Goal: Task Accomplishment & Management: Manage account settings

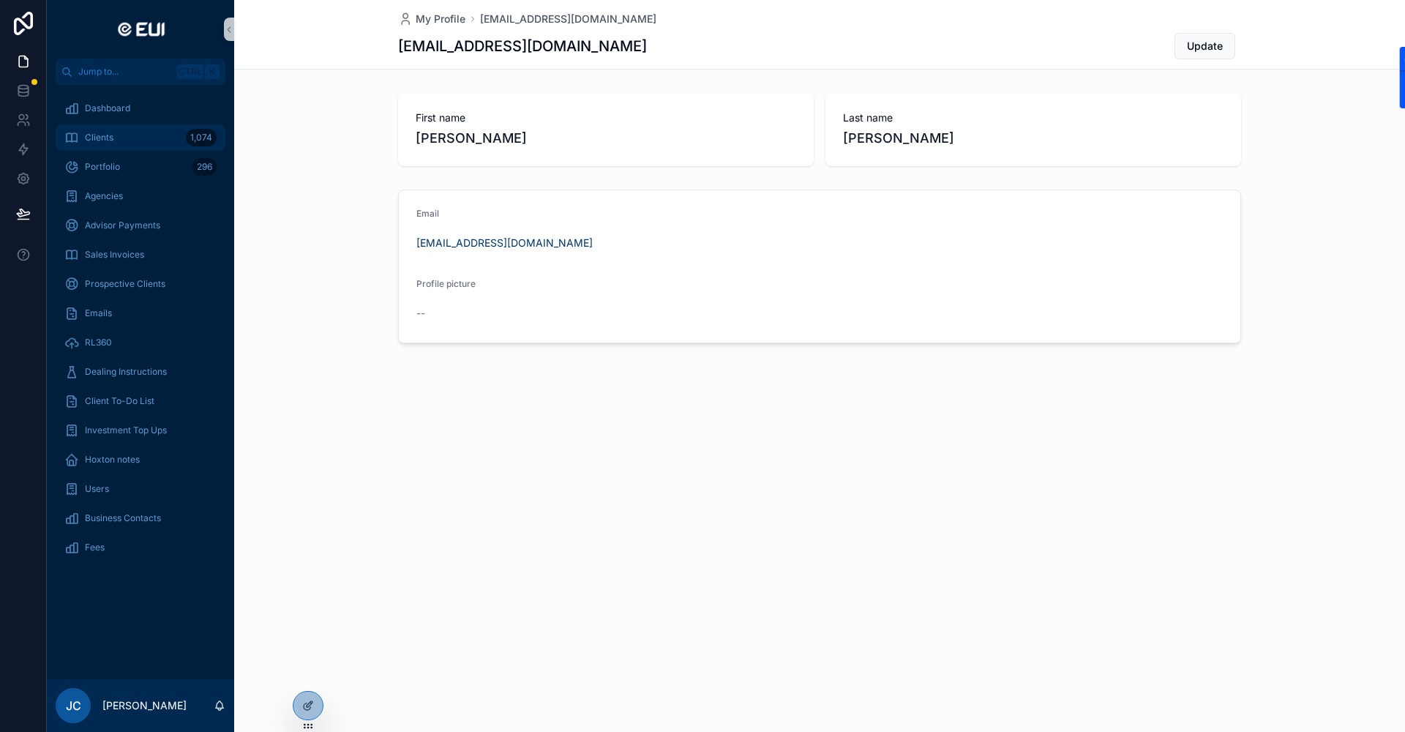
click at [141, 135] on div "Clients 1,074" at bounding box center [140, 137] width 152 height 23
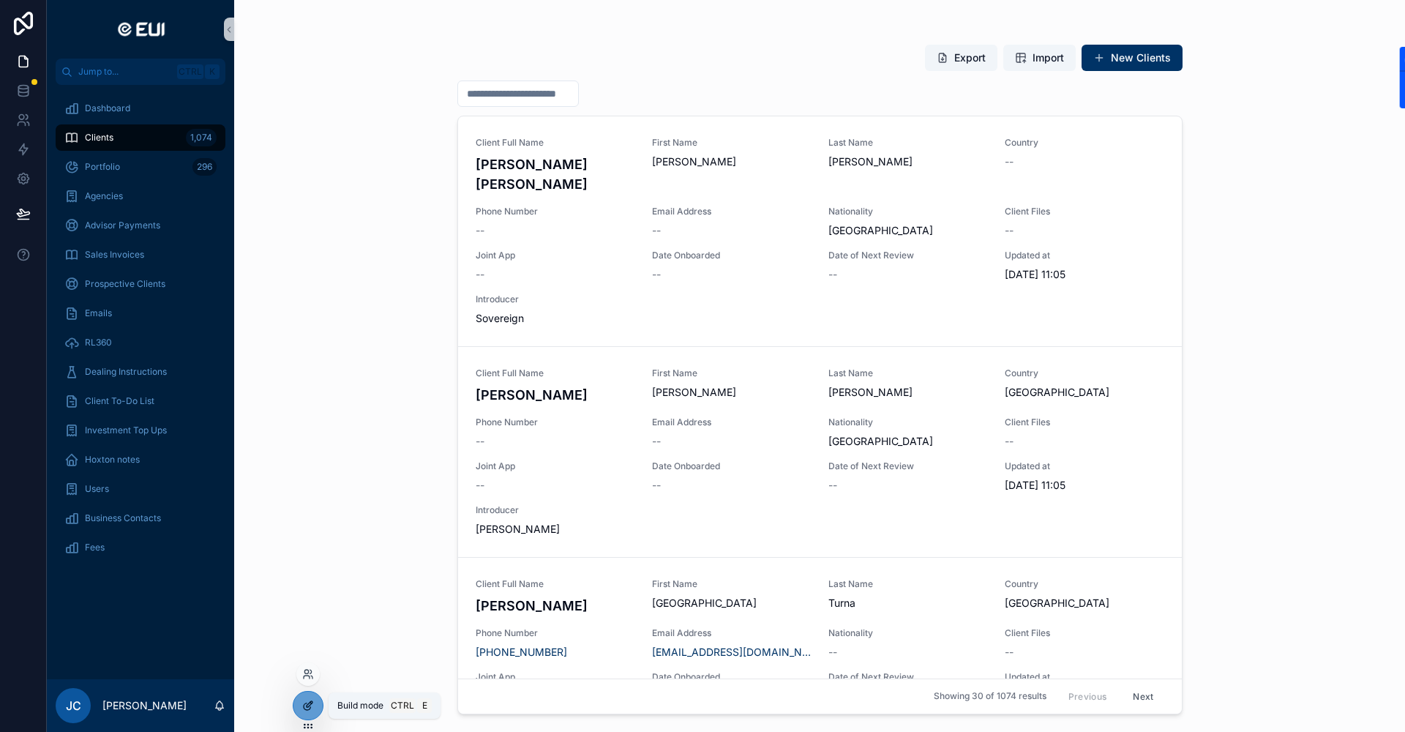
click at [309, 700] on icon at bounding box center [308, 706] width 12 height 12
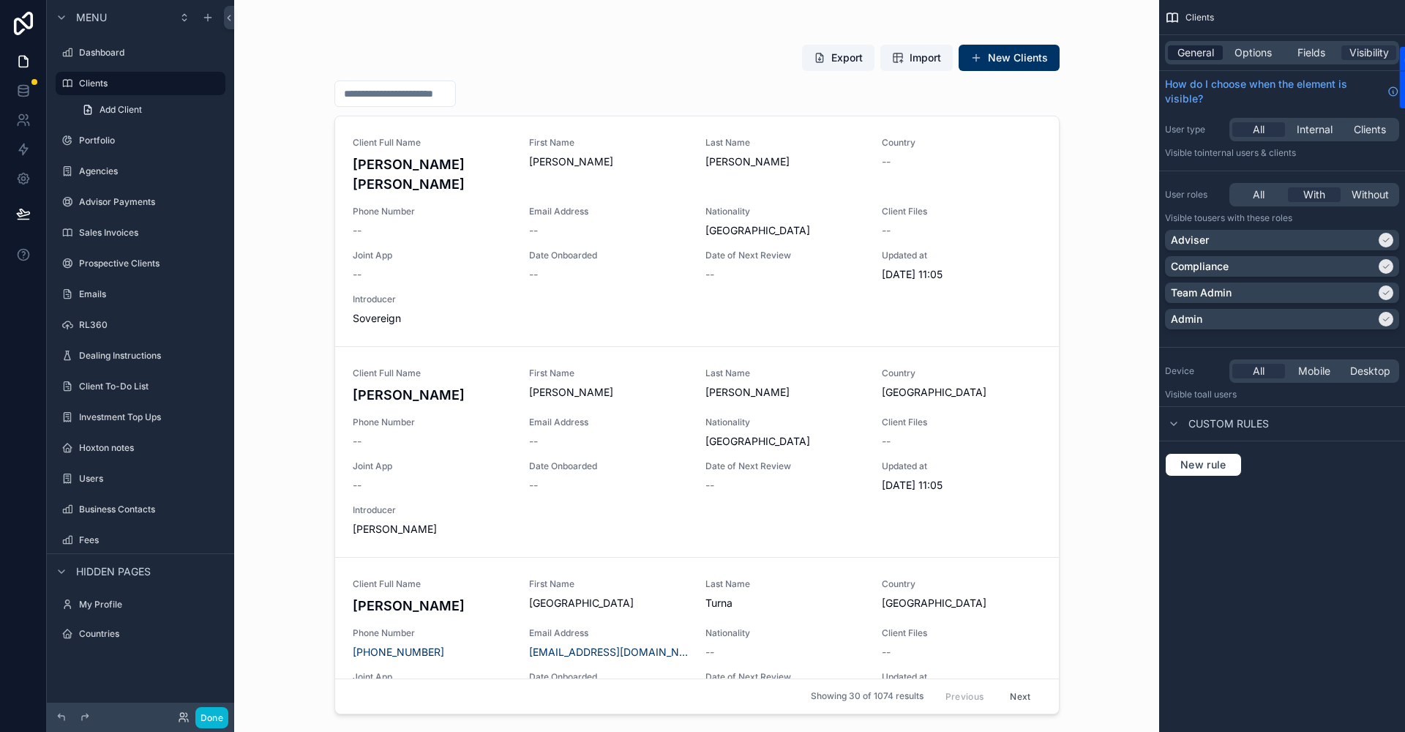
click at [1199, 51] on span "General" at bounding box center [1196, 52] width 37 height 15
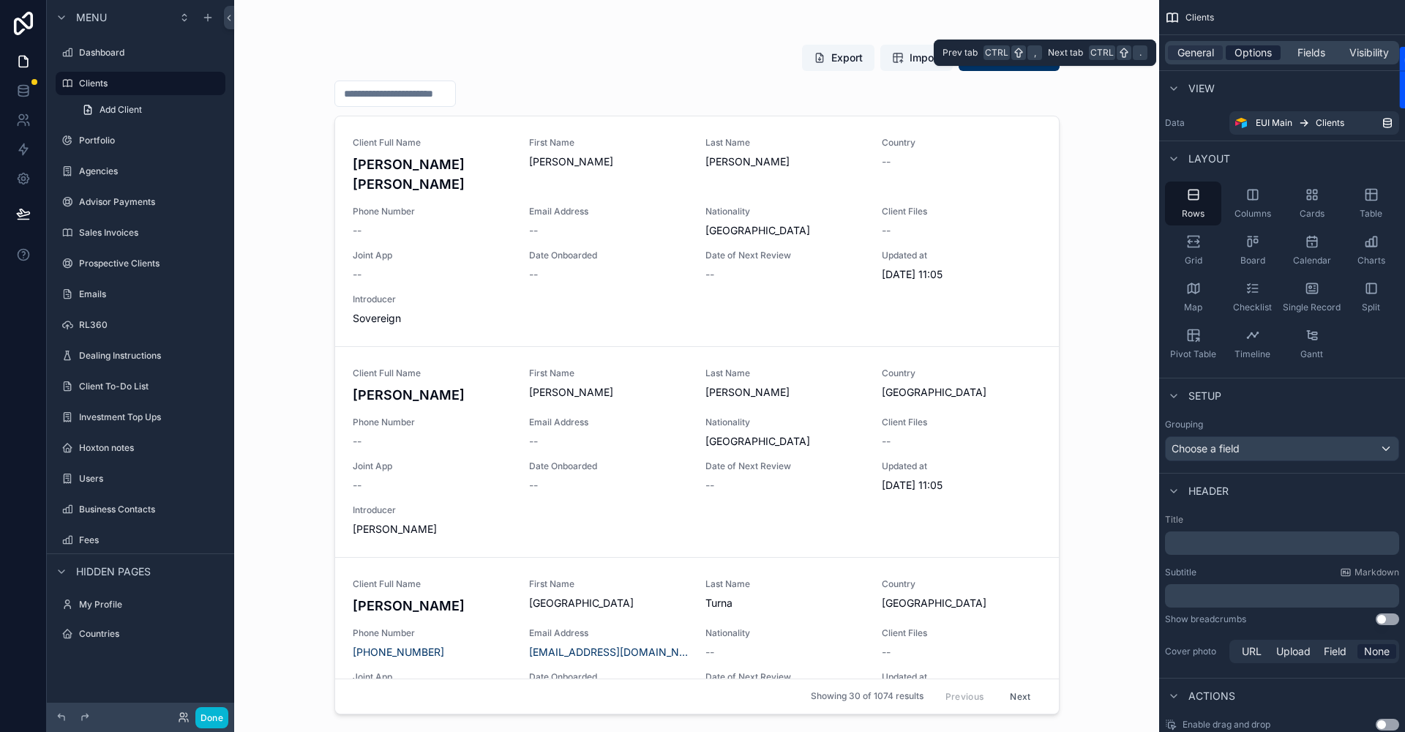
click at [1249, 46] on span "Options" at bounding box center [1253, 52] width 37 height 15
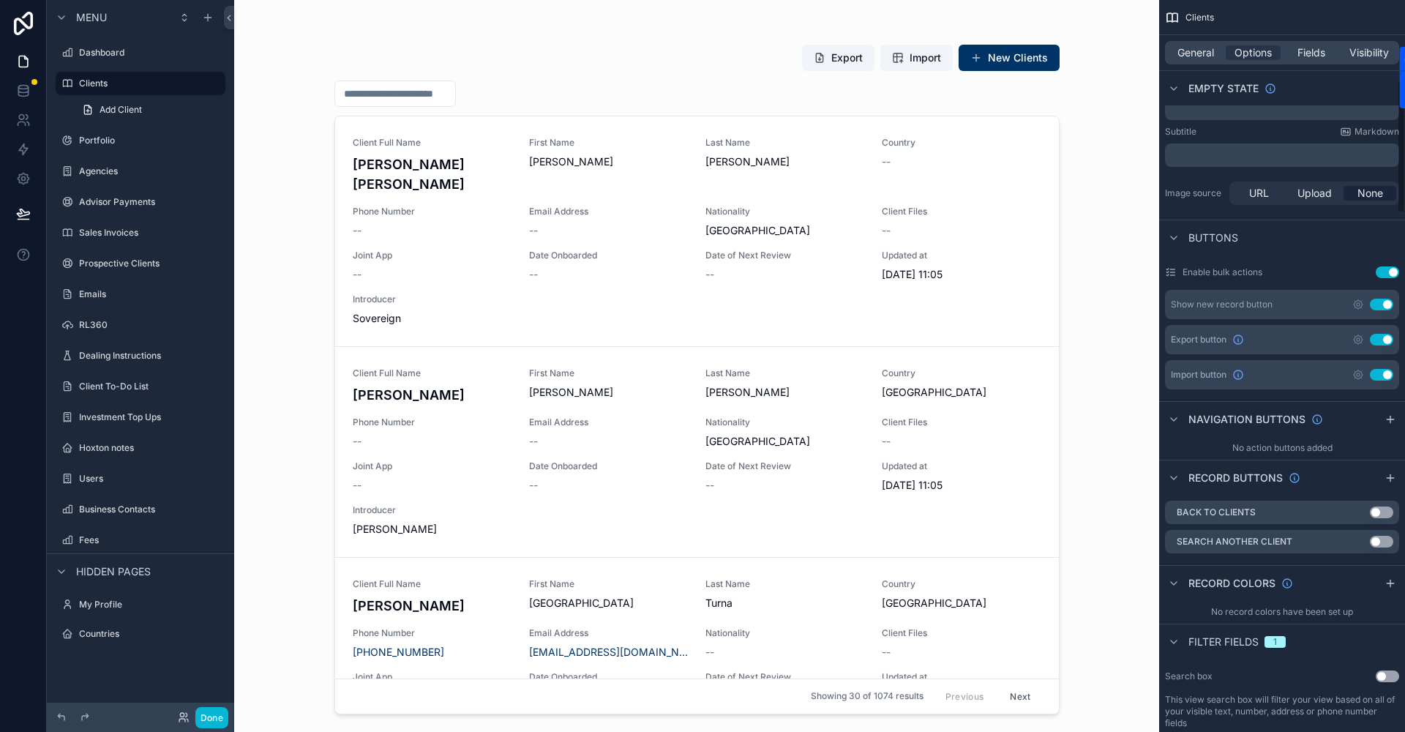
scroll to position [586, 0]
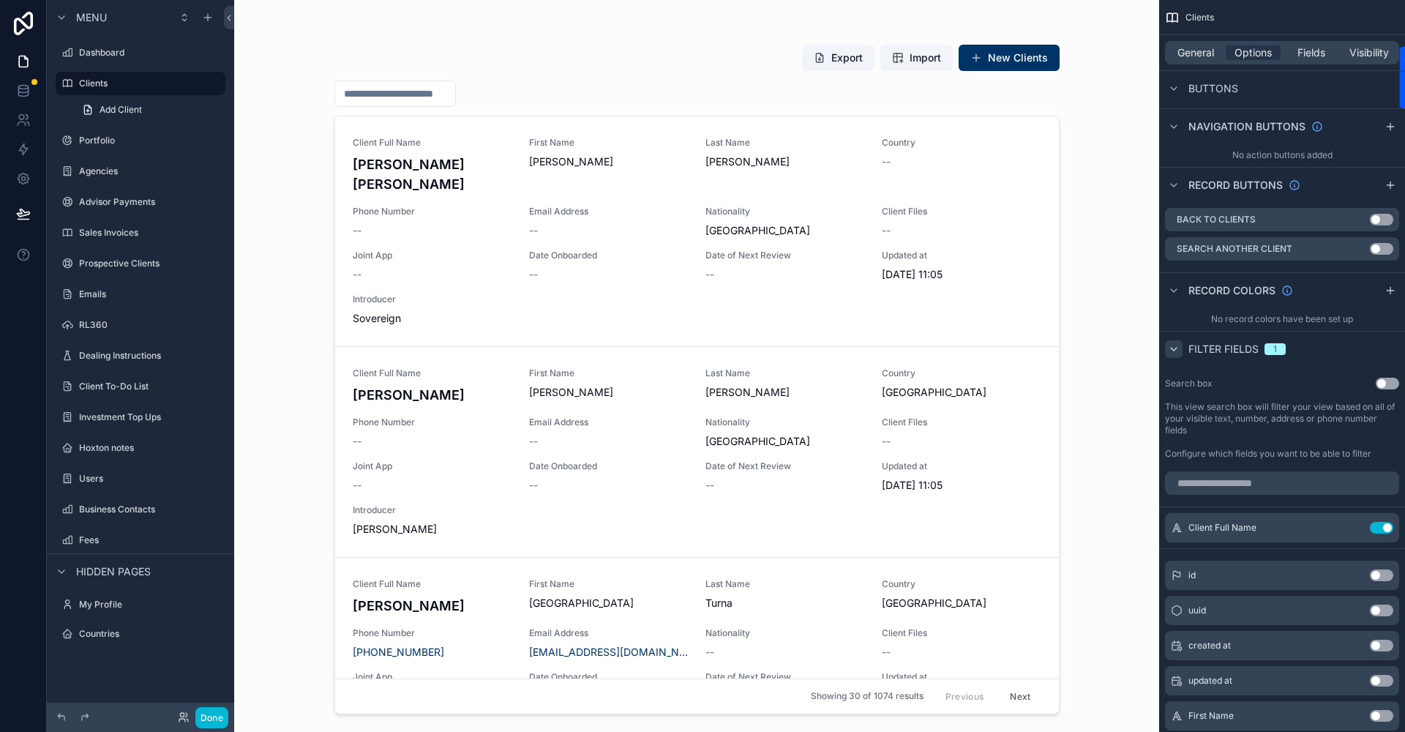
click at [1176, 350] on icon "scrollable content" at bounding box center [1174, 349] width 12 height 12
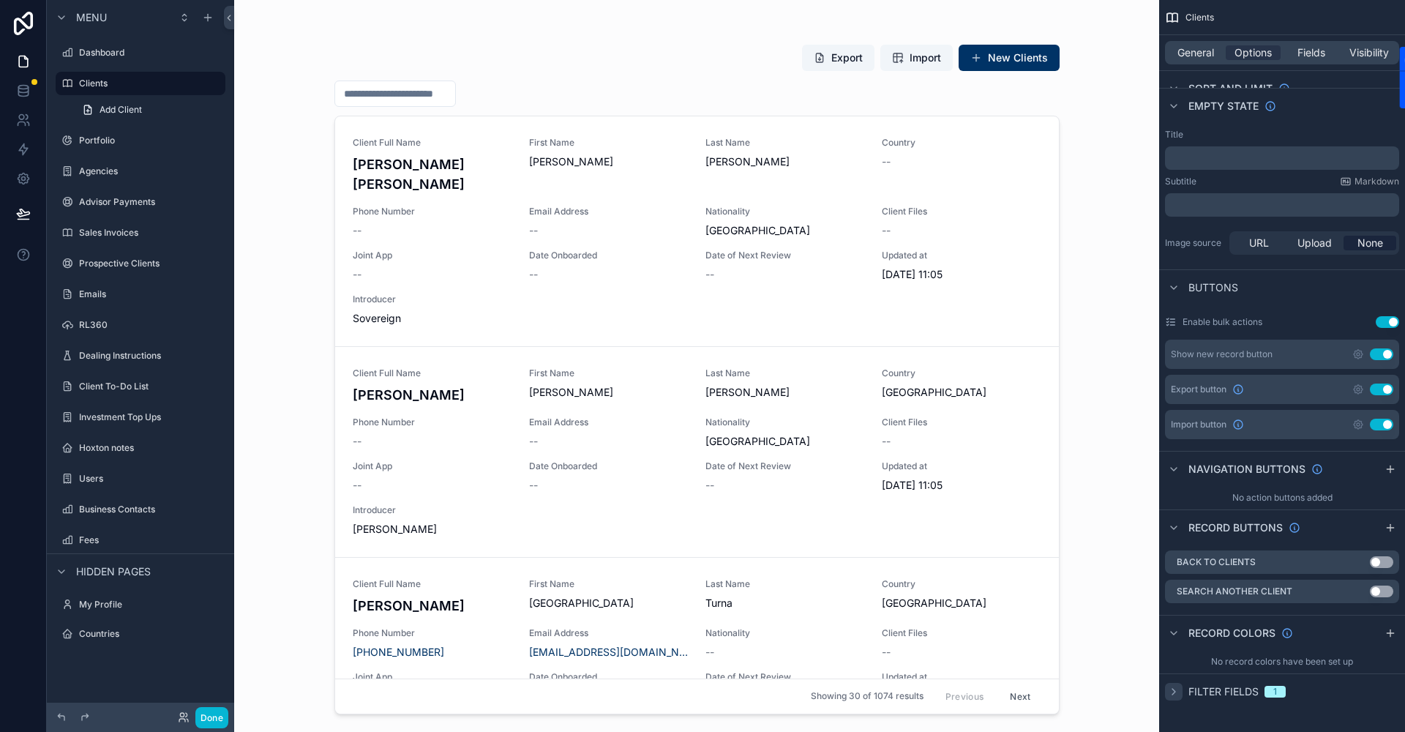
click at [1173, 691] on icon "scrollable content" at bounding box center [1174, 692] width 12 height 12
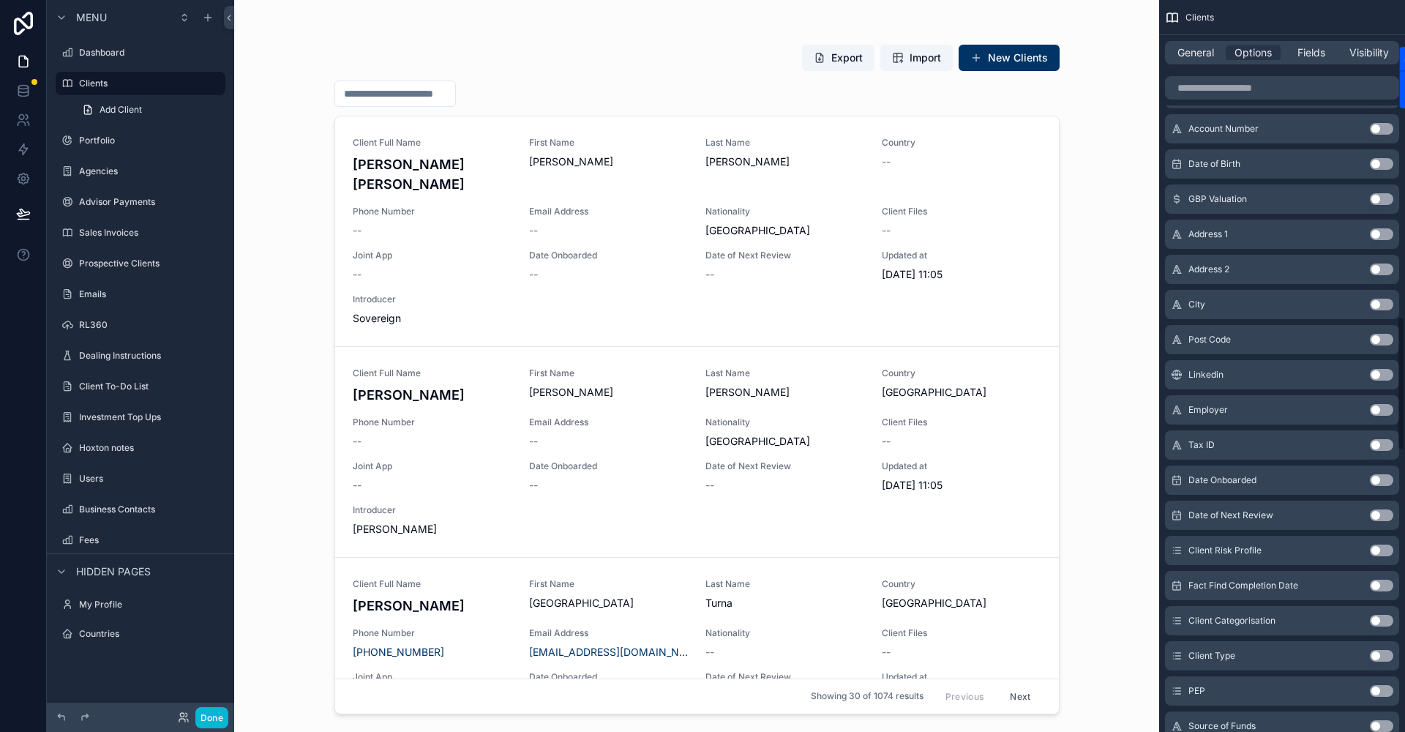
scroll to position [1773, 0]
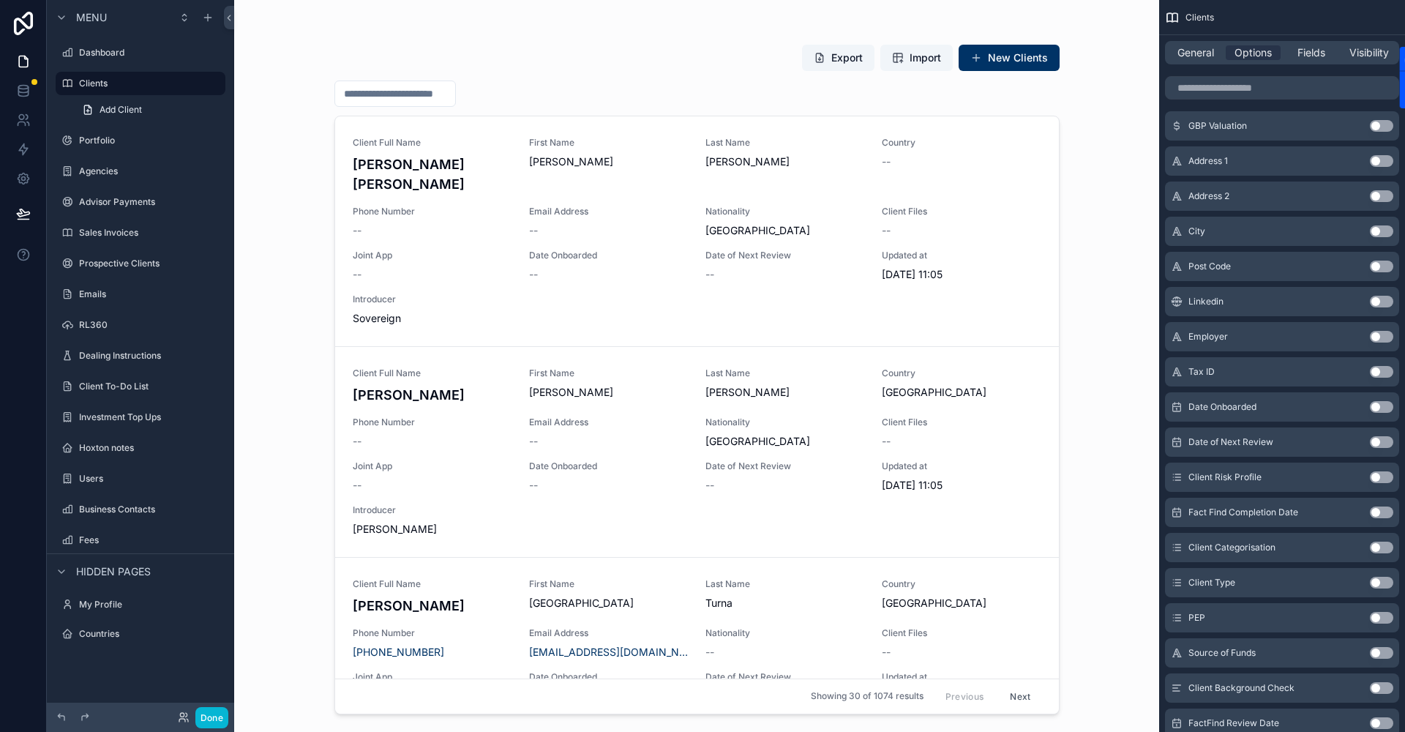
click at [1377, 580] on button "Use setting" at bounding box center [1381, 583] width 23 height 12
click at [590, 92] on div "scrollable content" at bounding box center [697, 357] width 749 height 714
click at [588, 92] on button "Filter Client Type" at bounding box center [525, 95] width 126 height 28
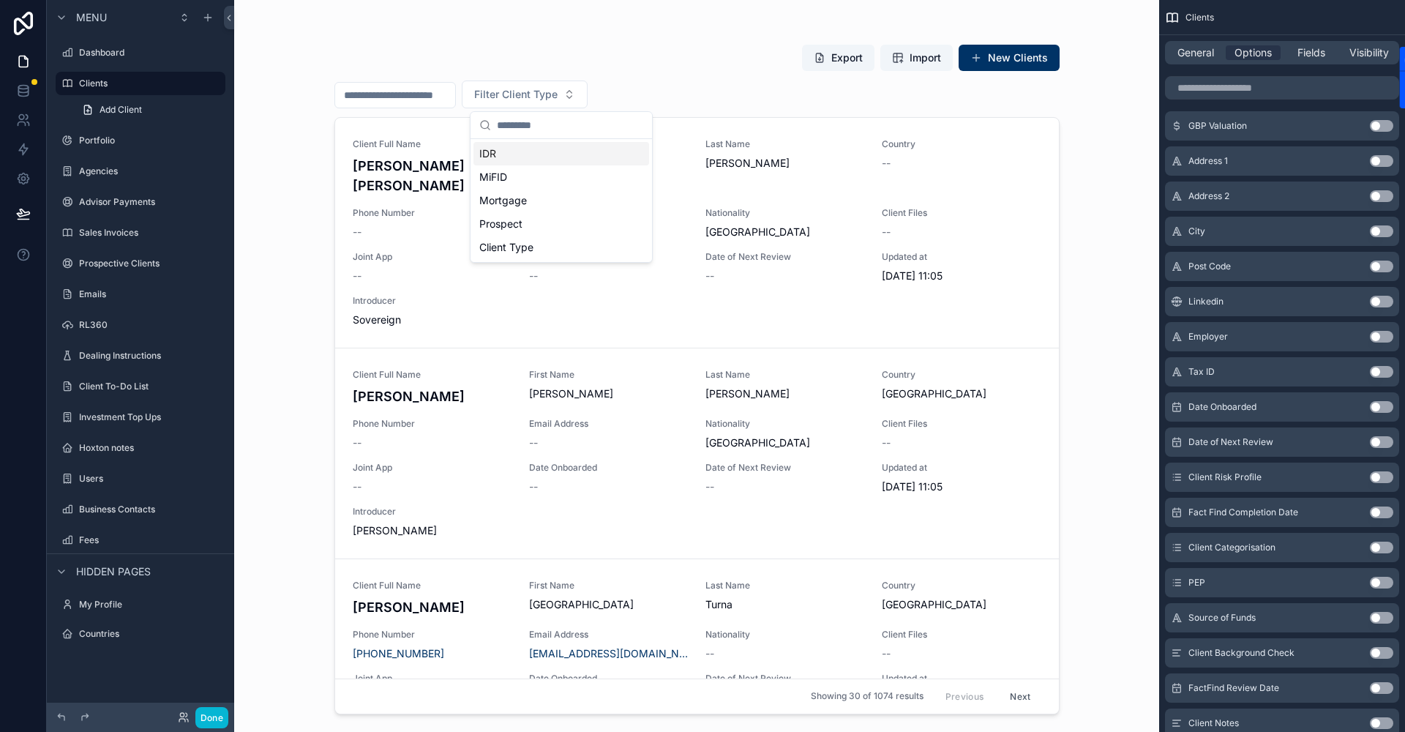
click at [673, 90] on div "Filter Client Type" at bounding box center [696, 95] width 725 height 28
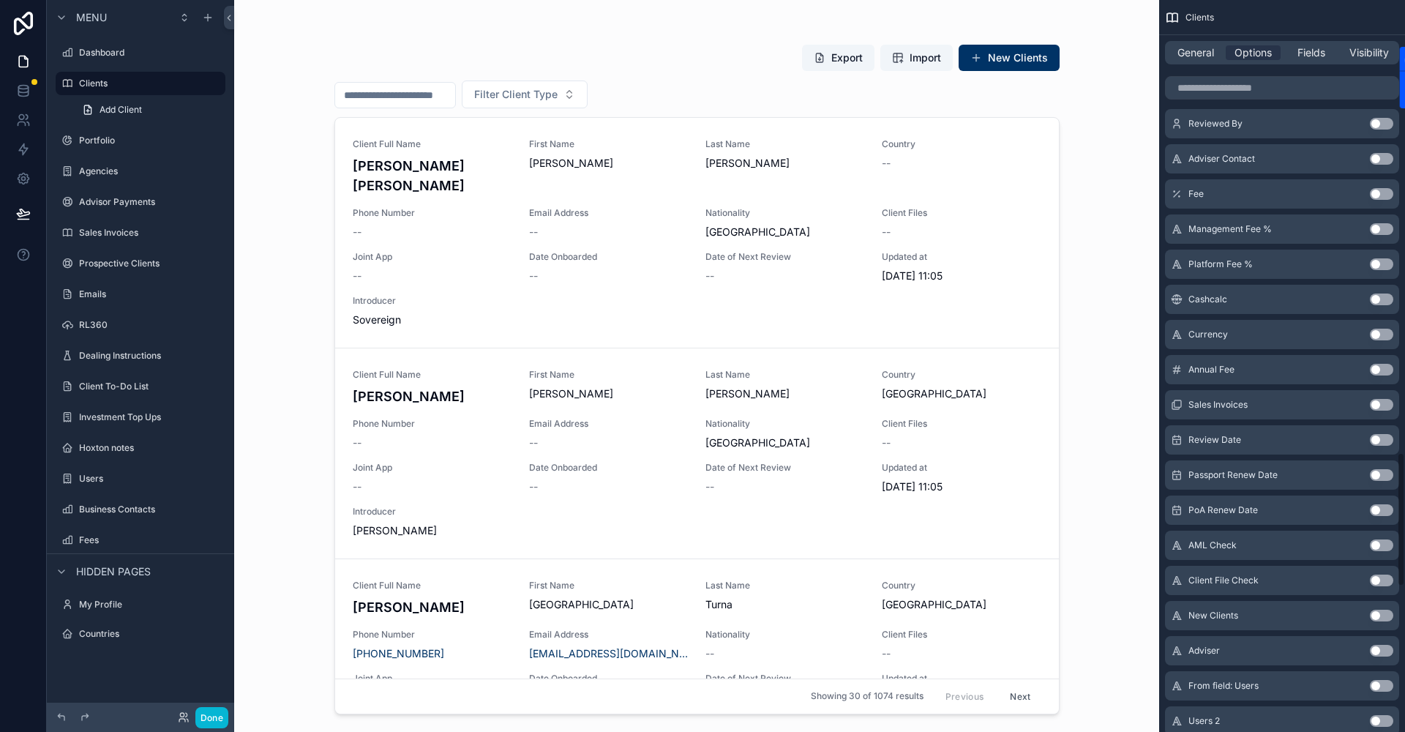
scroll to position [2467, 0]
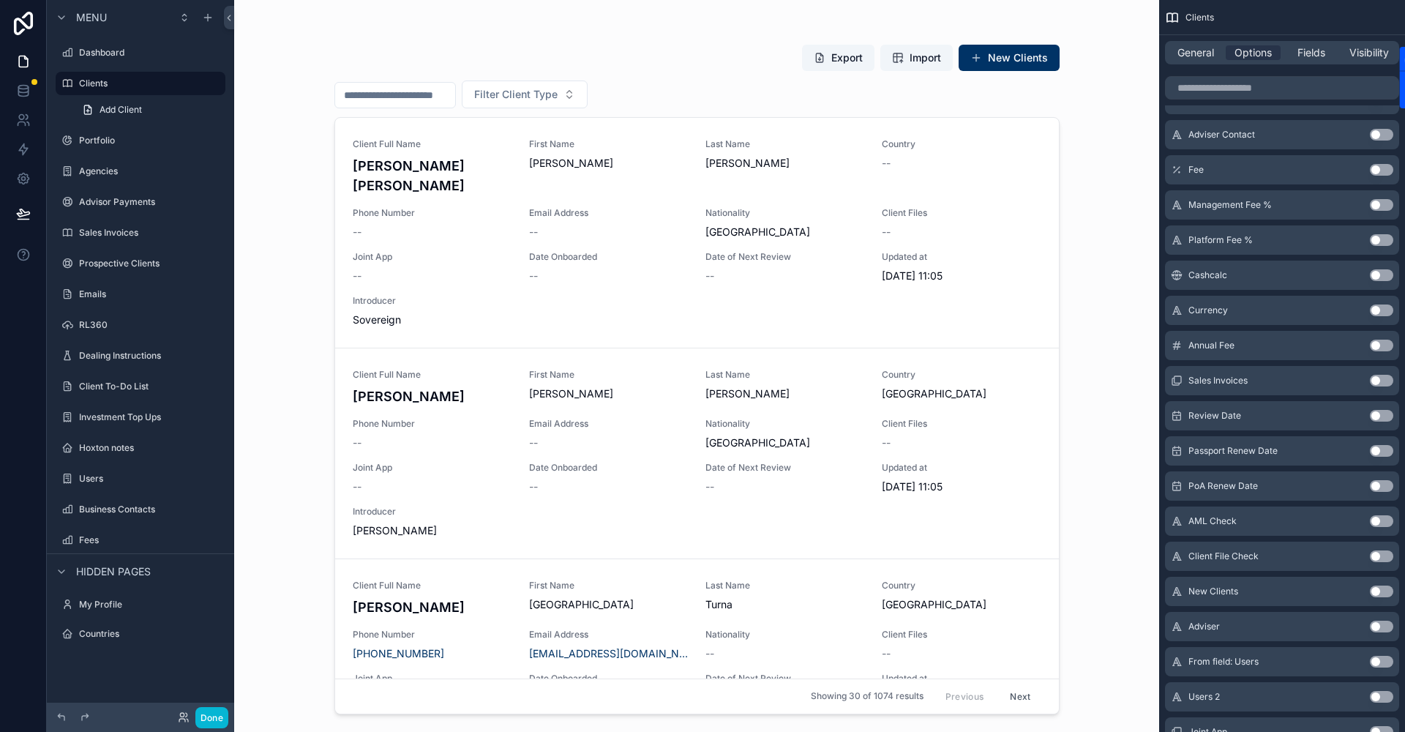
click at [1386, 629] on button "Use setting" at bounding box center [1381, 627] width 23 height 12
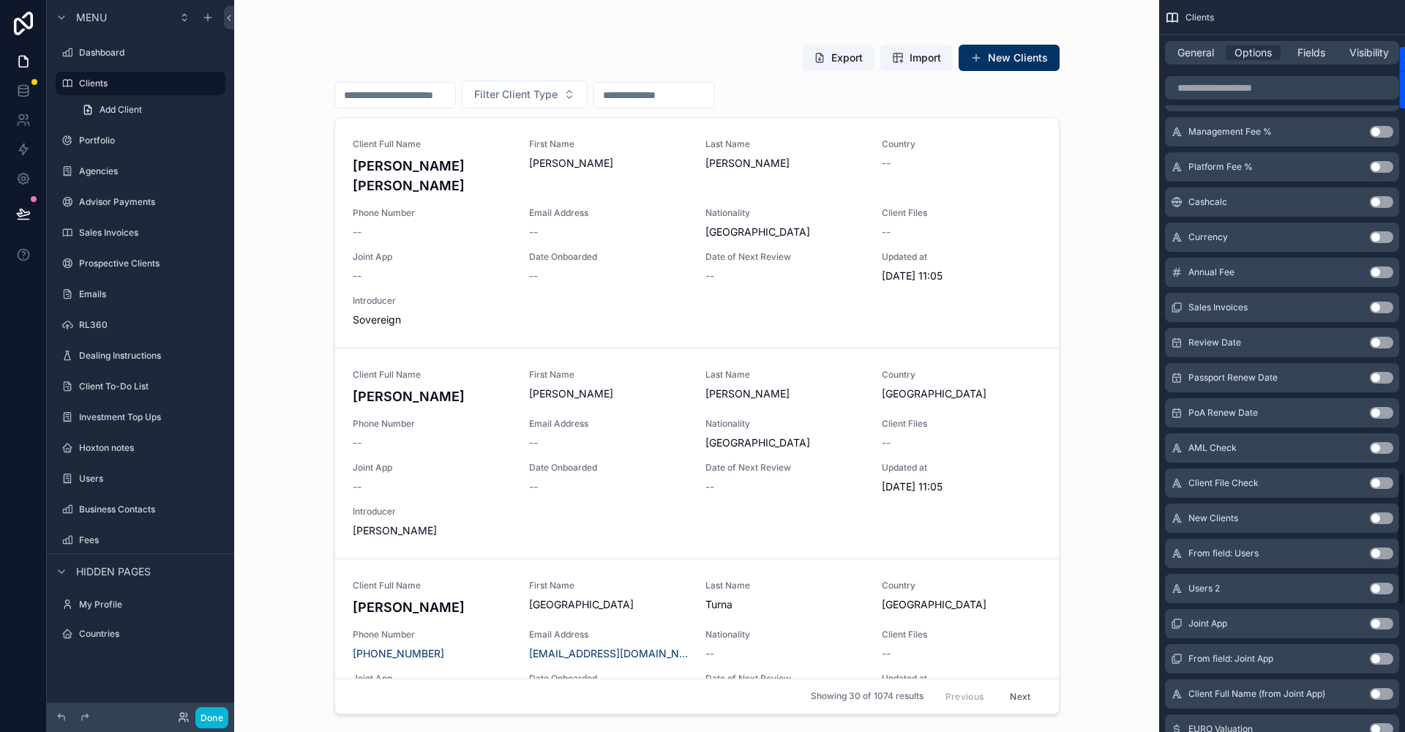
scroll to position [2502, 0]
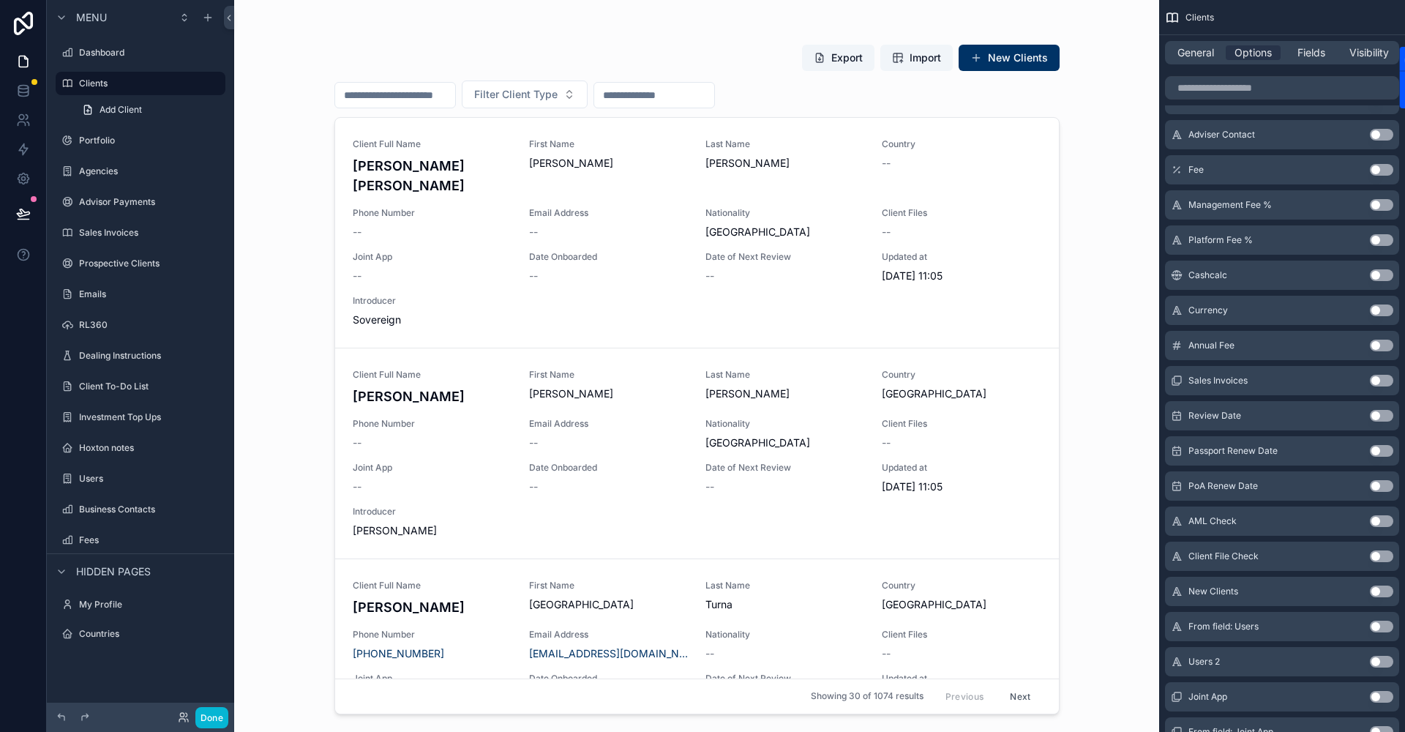
click at [1387, 416] on button "Use setting" at bounding box center [1381, 416] width 23 height 12
click at [195, 716] on button "Done" at bounding box center [211, 717] width 33 height 21
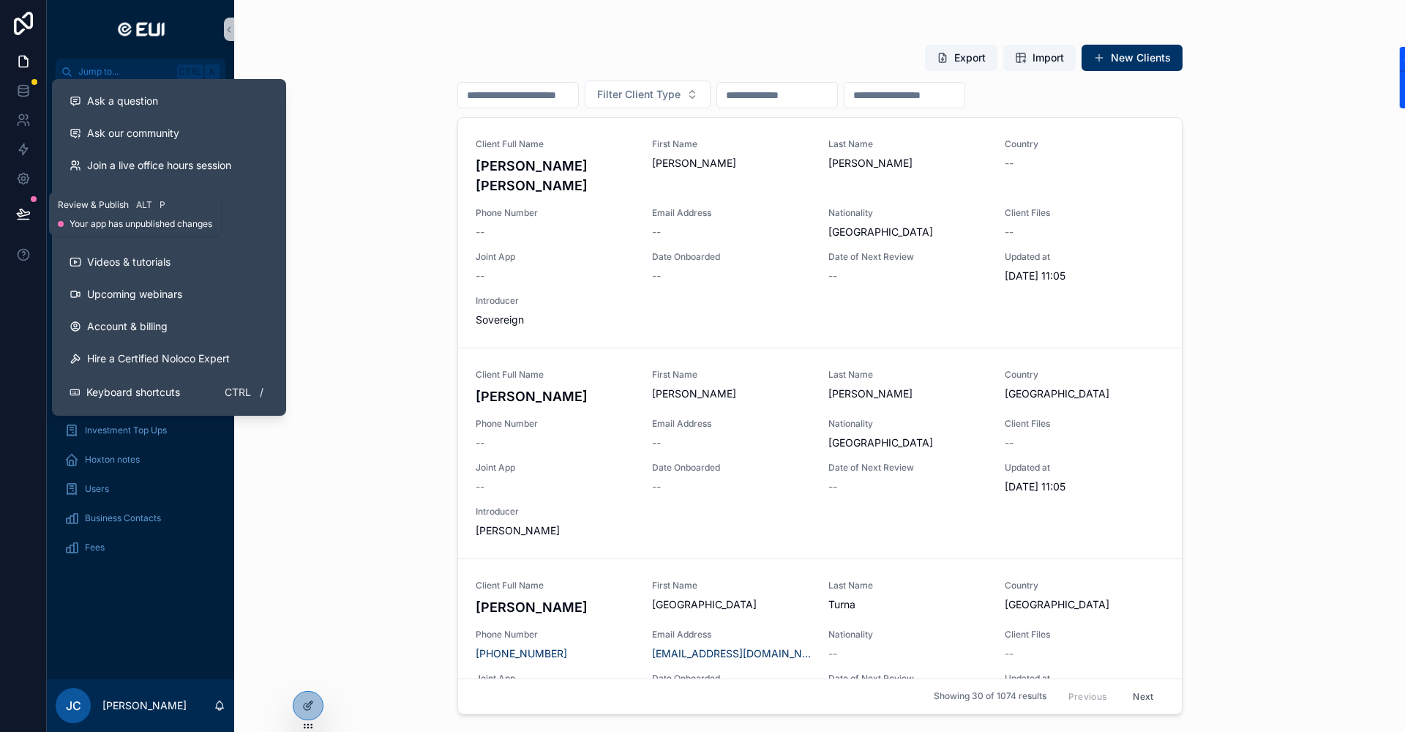
click at [20, 202] on button at bounding box center [23, 213] width 32 height 41
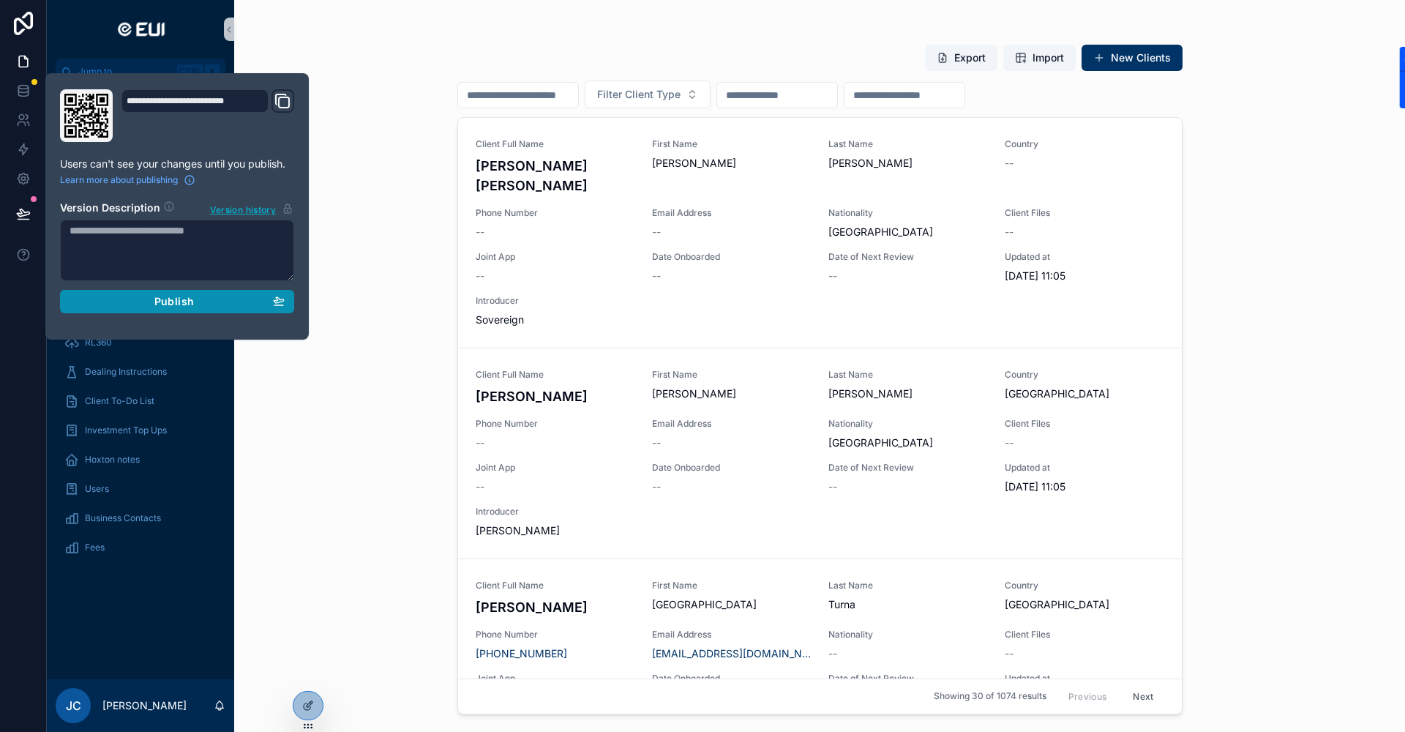
click at [196, 303] on div "Publish" at bounding box center [177, 301] width 215 height 13
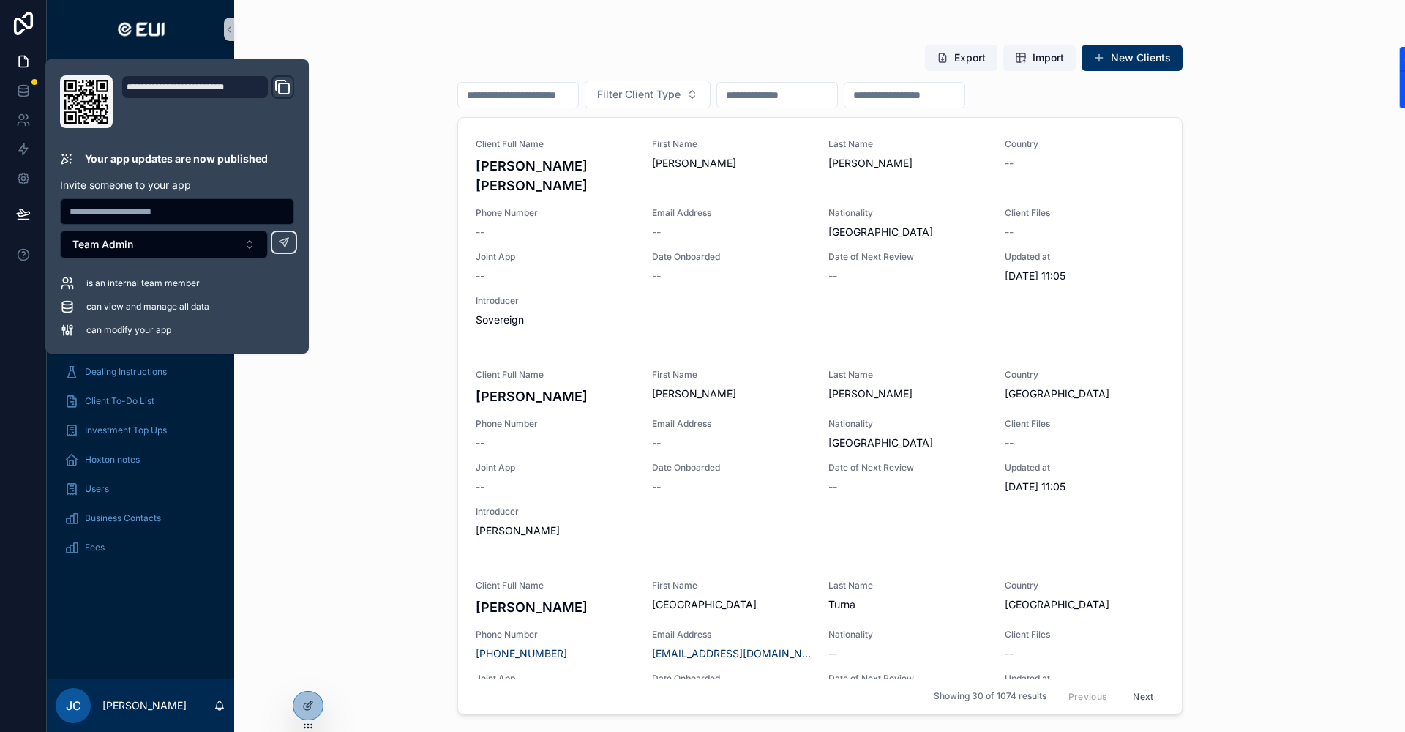
click at [810, 97] on input "scrollable content" at bounding box center [777, 95] width 120 height 20
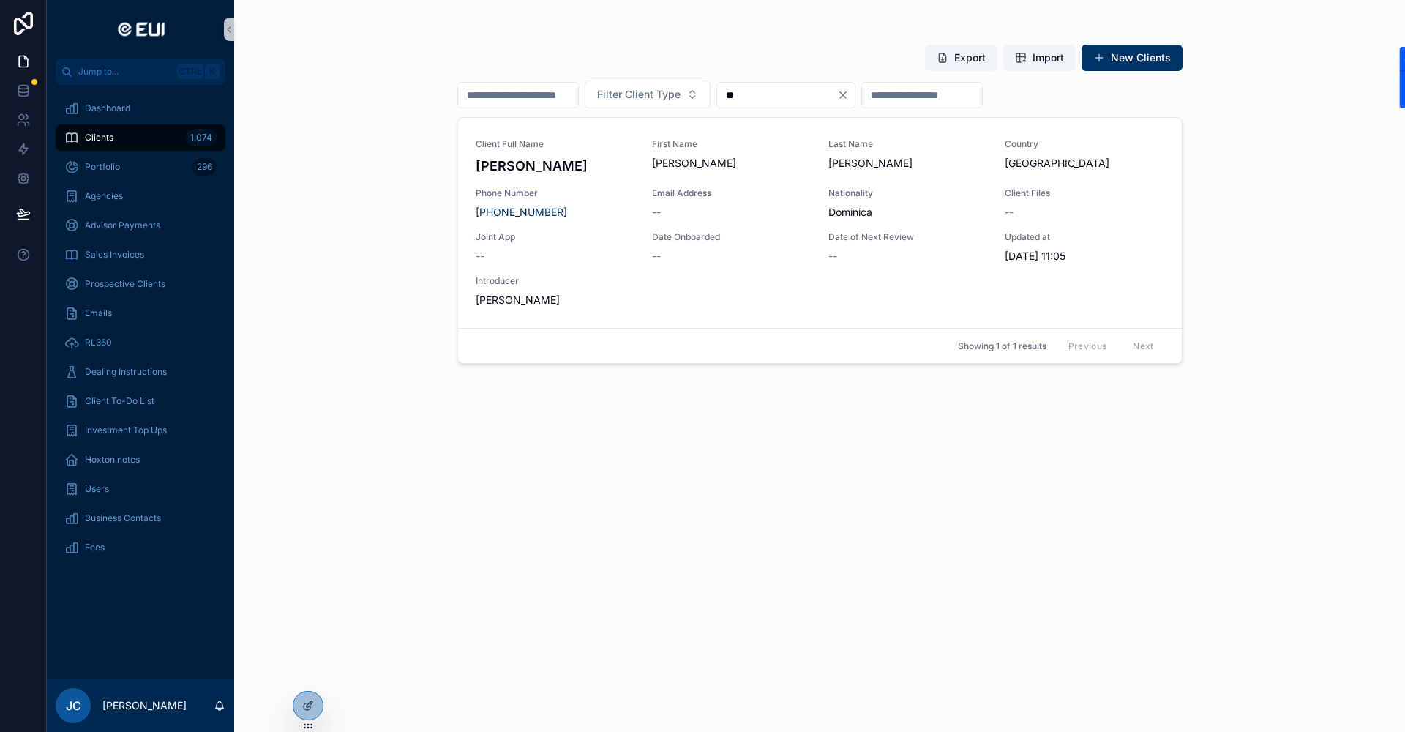
type input "*"
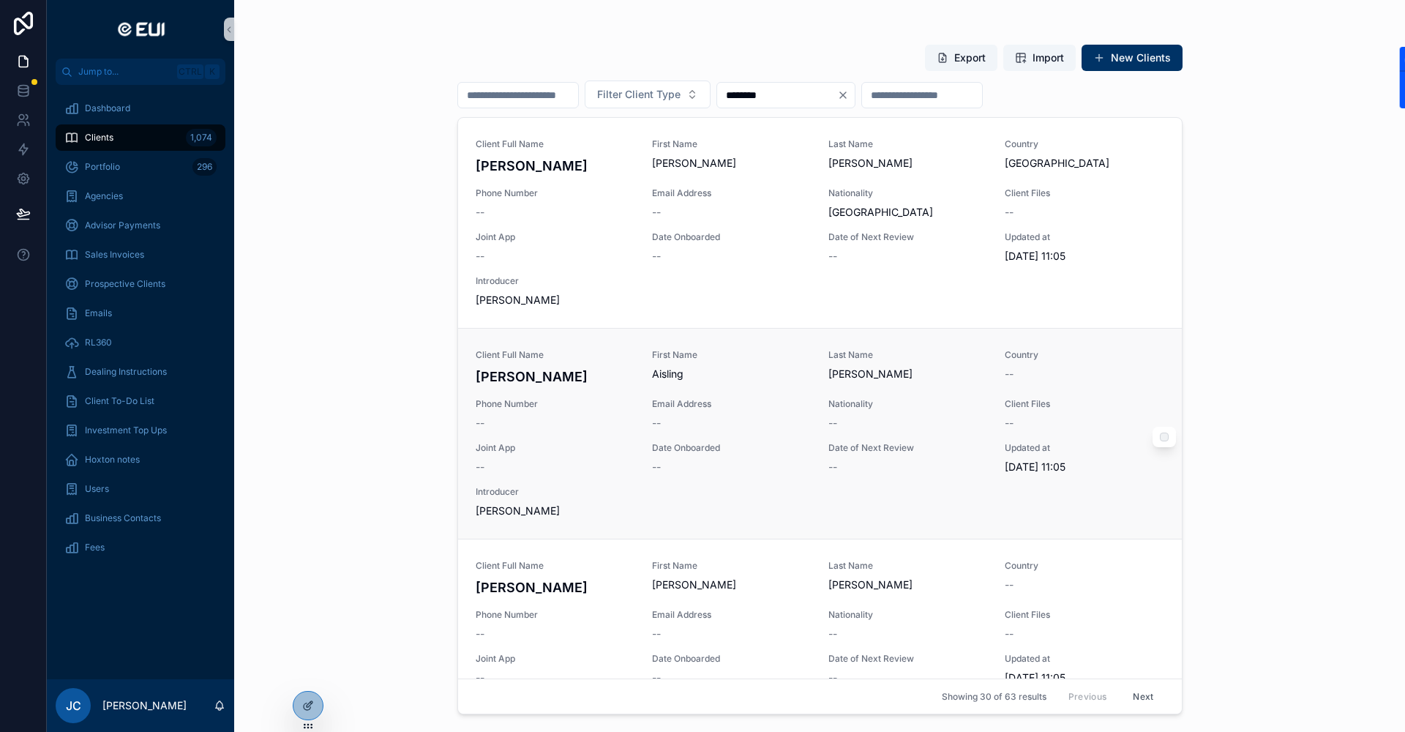
scroll to position [220, 0]
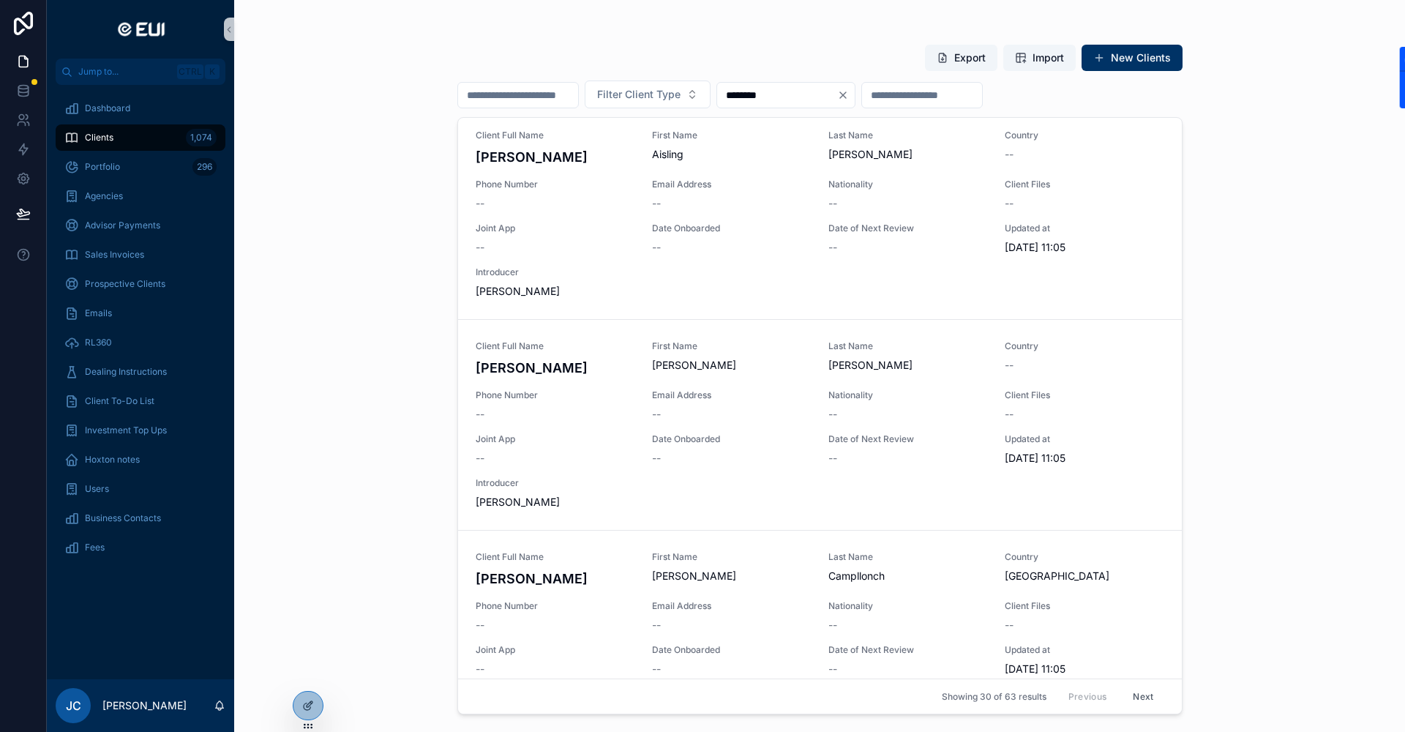
type input "********"
click at [982, 96] on input "scrollable content" at bounding box center [922, 95] width 120 height 20
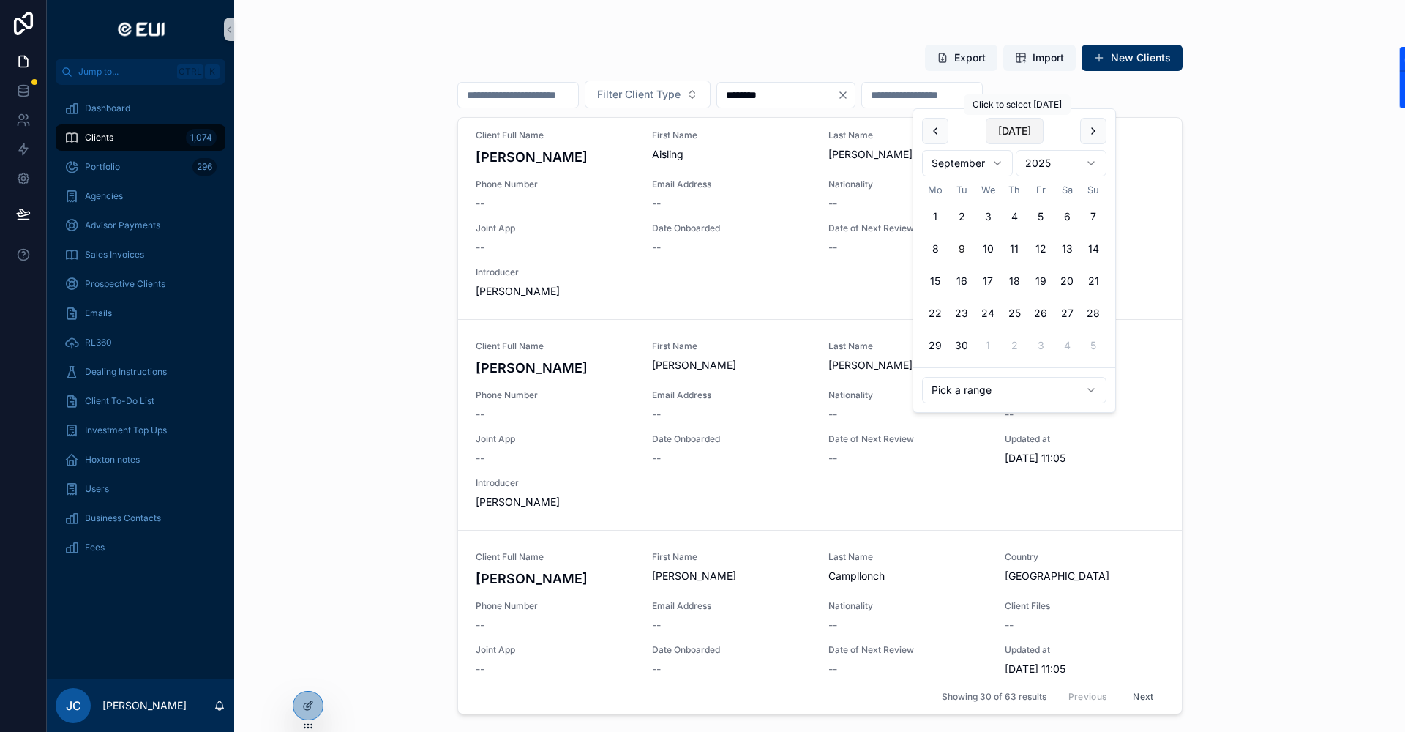
click at [997, 130] on button "[DATE]" at bounding box center [1015, 131] width 58 height 26
type input "**********"
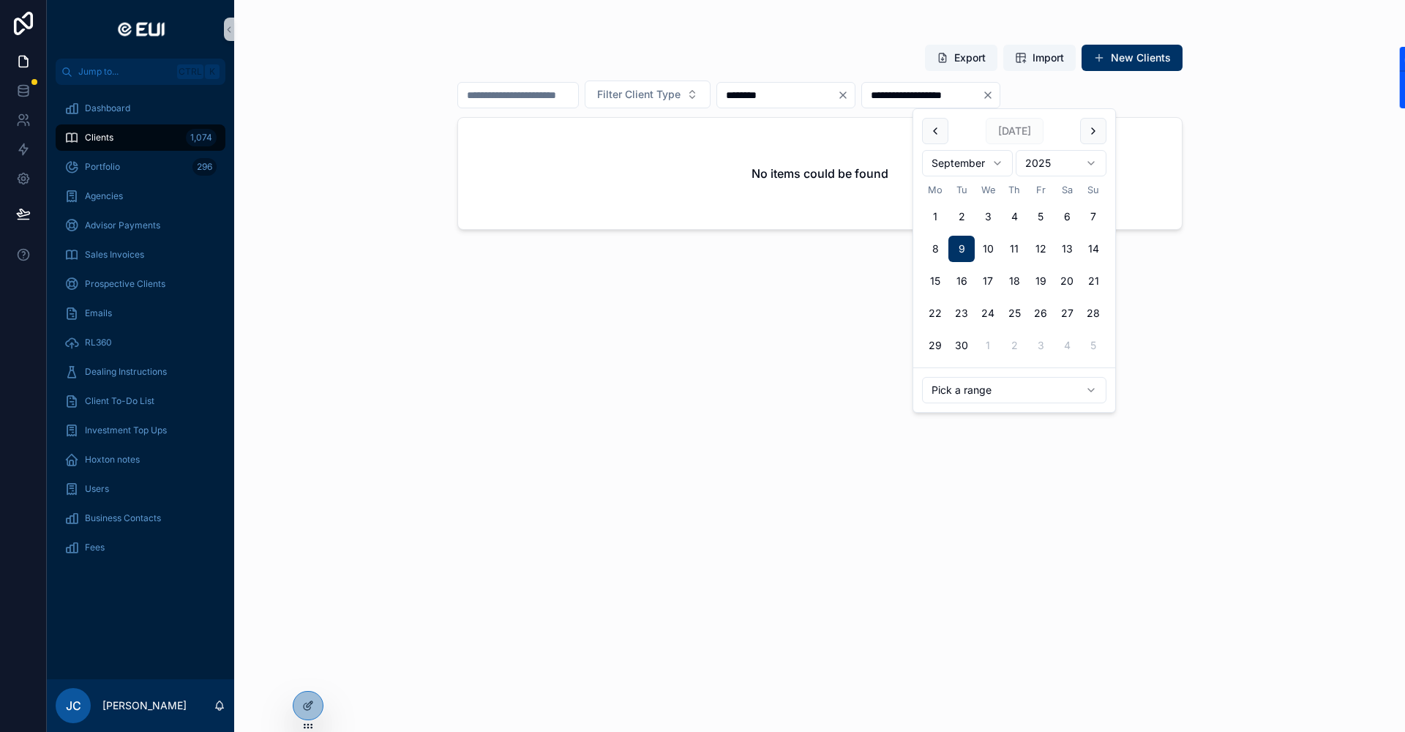
click at [347, 324] on div "**********" at bounding box center [819, 366] width 1171 height 732
click at [110, 134] on span "Clients" at bounding box center [99, 138] width 29 height 12
